Goal: Task Accomplishment & Management: Use online tool/utility

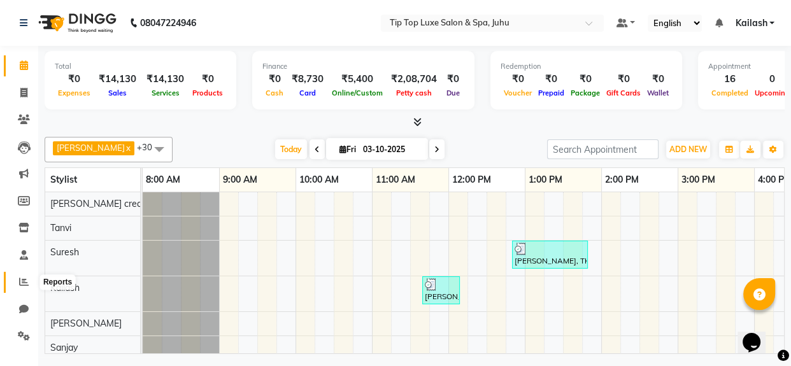
click at [22, 277] on icon at bounding box center [24, 282] width 10 height 10
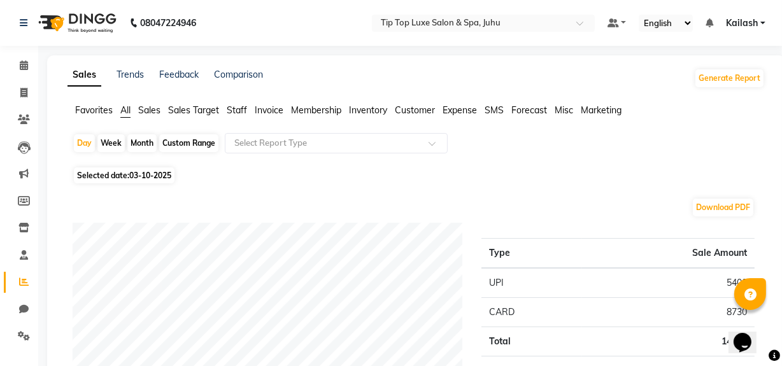
click at [141, 146] on div "Month" at bounding box center [141, 143] width 29 height 18
select select "10"
select select "2025"
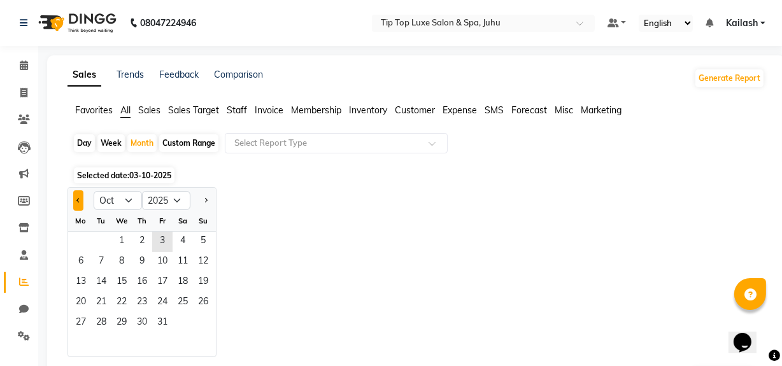
click at [80, 200] on span "Previous month" at bounding box center [78, 200] width 4 height 4
select select "9"
click at [82, 243] on span "1" at bounding box center [81, 242] width 20 height 20
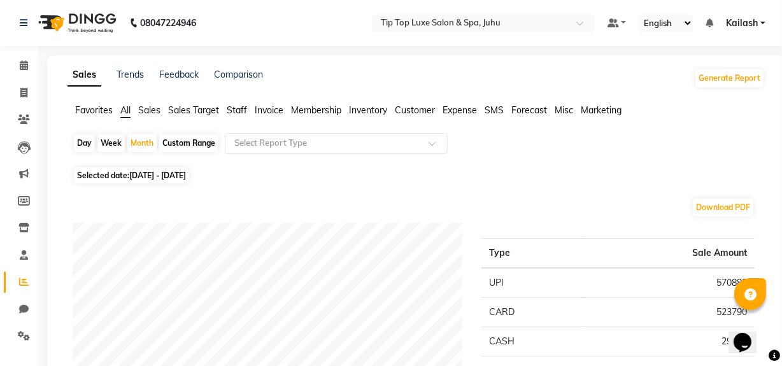
click at [305, 142] on input "text" at bounding box center [323, 143] width 183 height 13
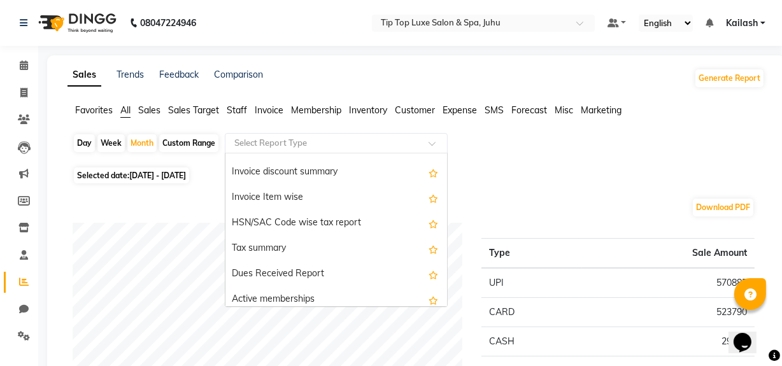
scroll to position [1051, 0]
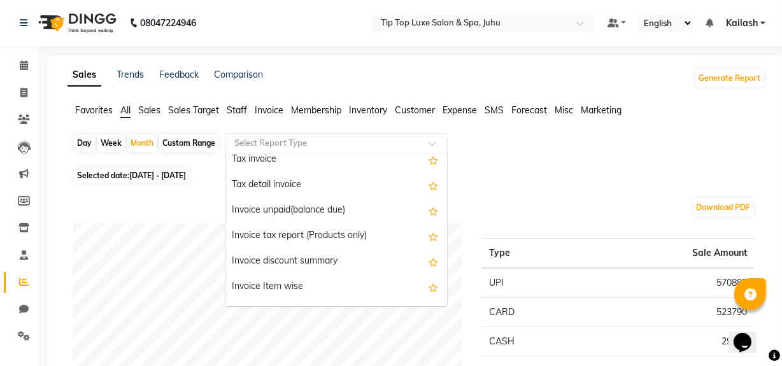
click at [352, 212] on div "Invoice unpaid(balance due)" at bounding box center [337, 210] width 222 height 25
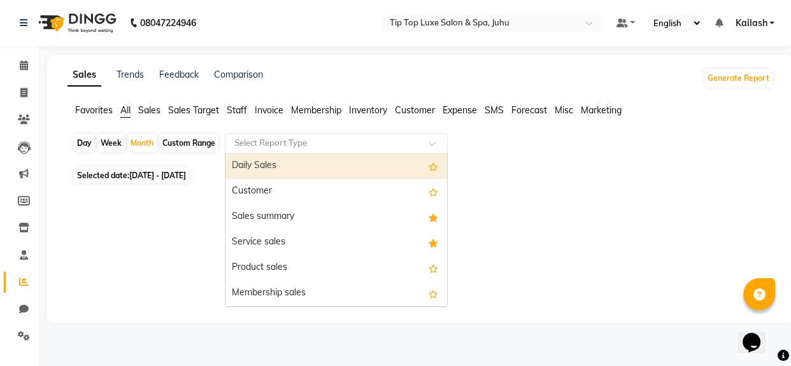
click at [420, 147] on div at bounding box center [337, 143] width 222 height 13
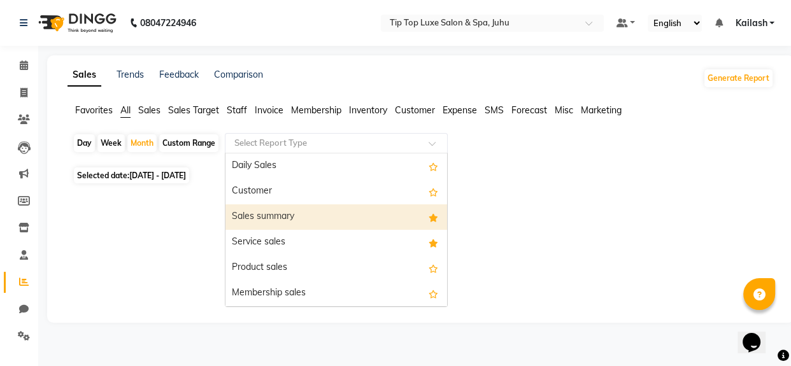
click at [322, 218] on div "Sales summary" at bounding box center [337, 217] width 222 height 25
select select "full_report"
select select "csv"
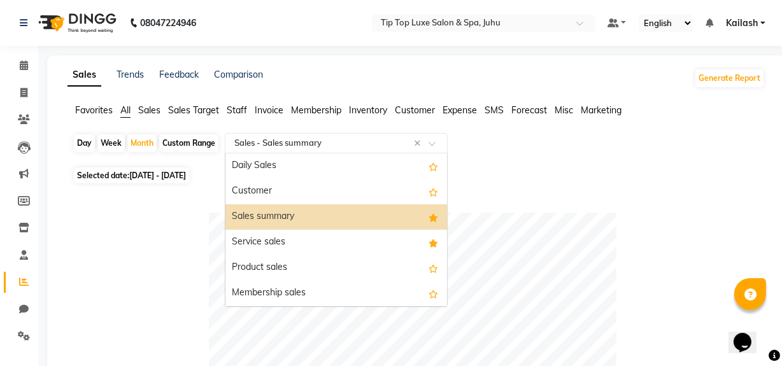
click at [358, 138] on input "text" at bounding box center [323, 143] width 183 height 13
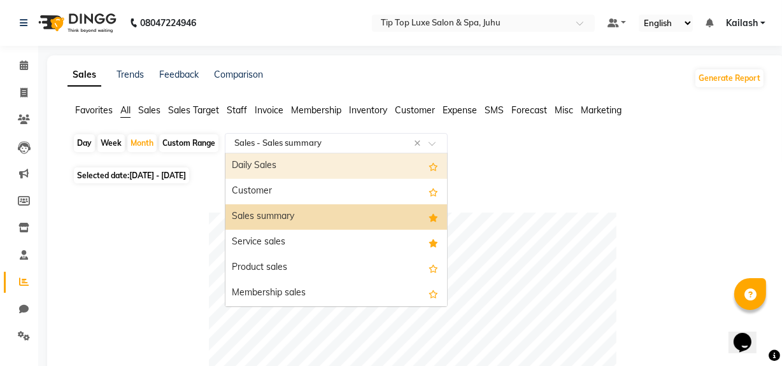
click at [344, 162] on div "Daily Sales" at bounding box center [337, 166] width 222 height 25
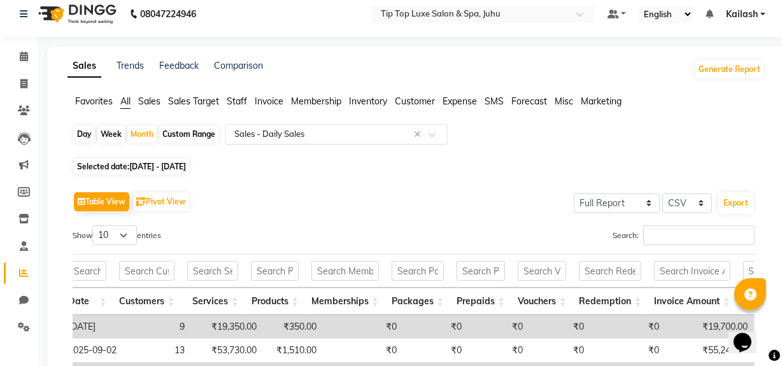
click at [334, 126] on div "Select Report Type × Sales - Daily Sales ×" at bounding box center [336, 134] width 223 height 20
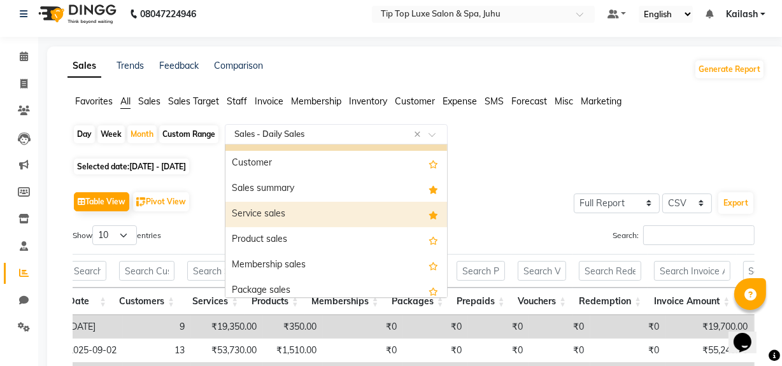
click at [323, 214] on div "Service sales" at bounding box center [337, 214] width 222 height 25
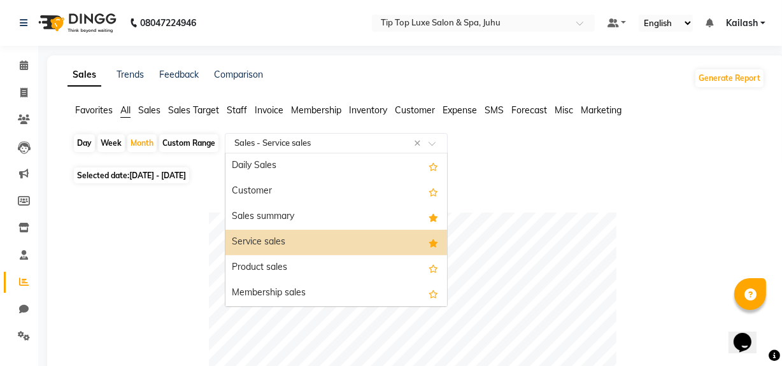
click at [327, 143] on input "text" at bounding box center [323, 143] width 183 height 13
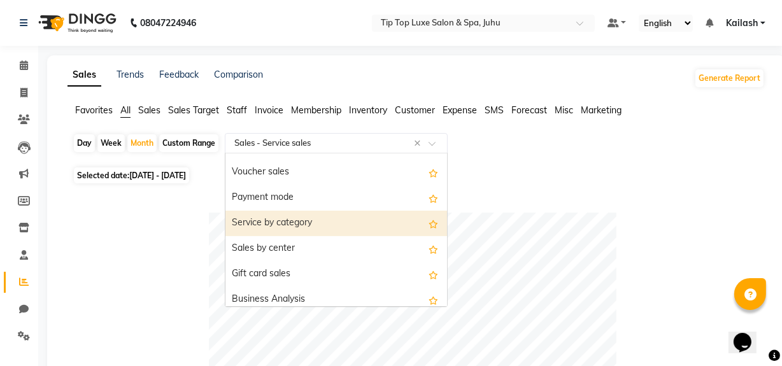
click at [306, 221] on div "Service by category" at bounding box center [337, 223] width 222 height 25
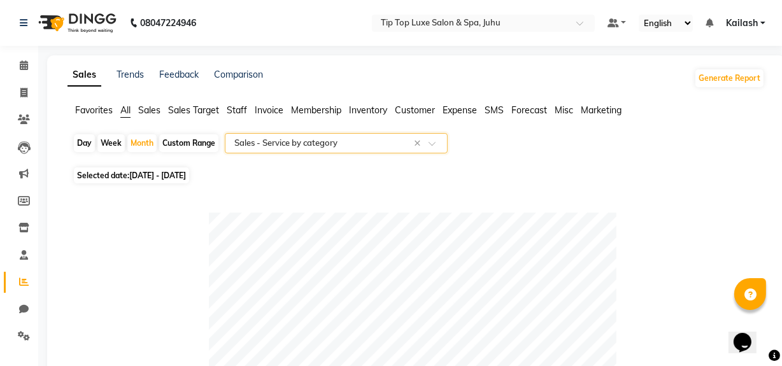
click at [336, 140] on input "text" at bounding box center [323, 143] width 183 height 13
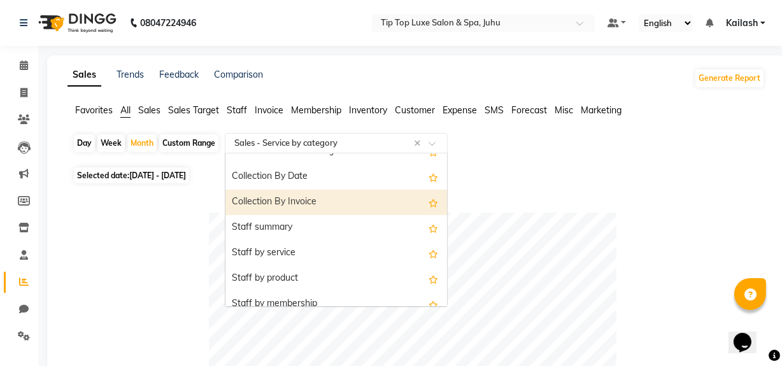
click at [326, 194] on div "Collection By Invoice" at bounding box center [337, 202] width 222 height 25
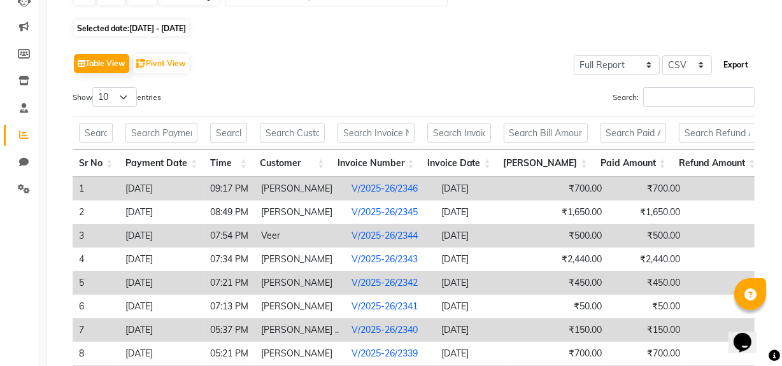
click at [735, 68] on button "Export" at bounding box center [736, 65] width 35 height 22
